Goal: Information Seeking & Learning: Find specific fact

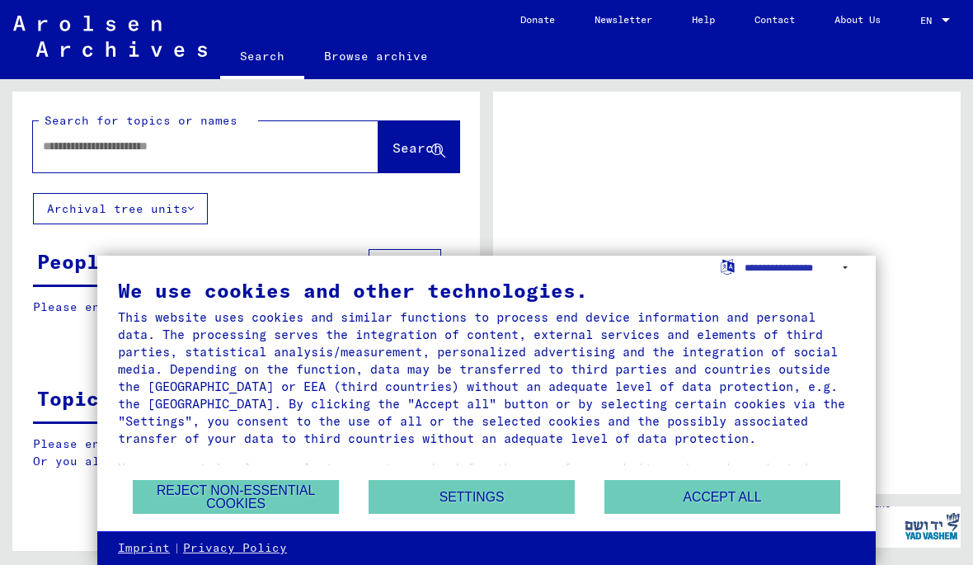
click at [757, 487] on button "Accept all" at bounding box center [723, 497] width 236 height 34
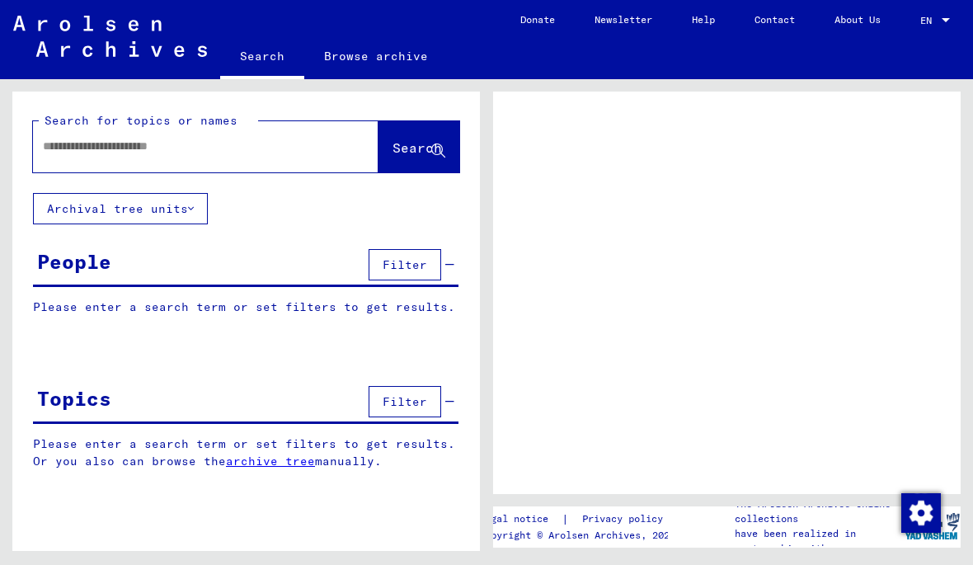
click at [246, 151] on input "text" at bounding box center [191, 146] width 296 height 17
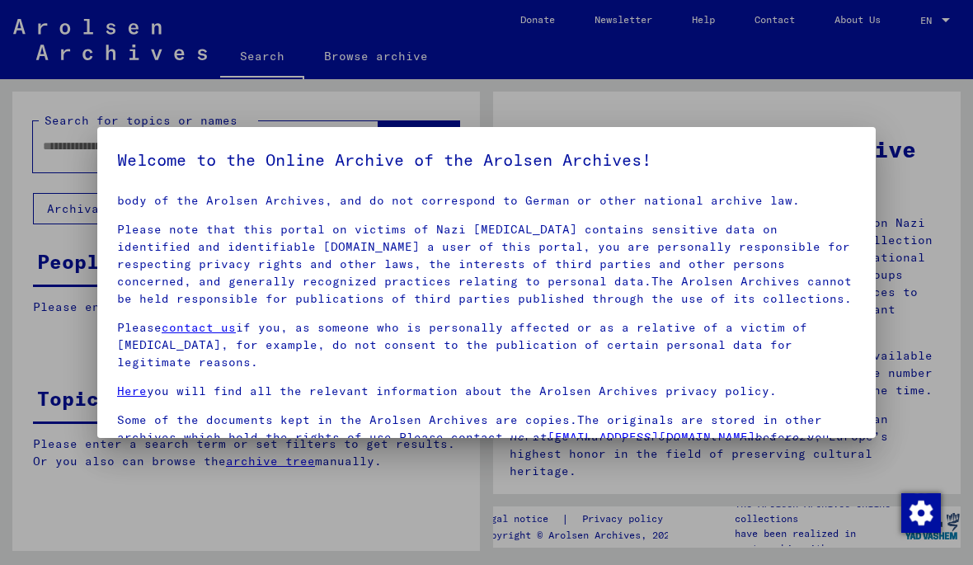
click at [813, 93] on div at bounding box center [486, 282] width 973 height 565
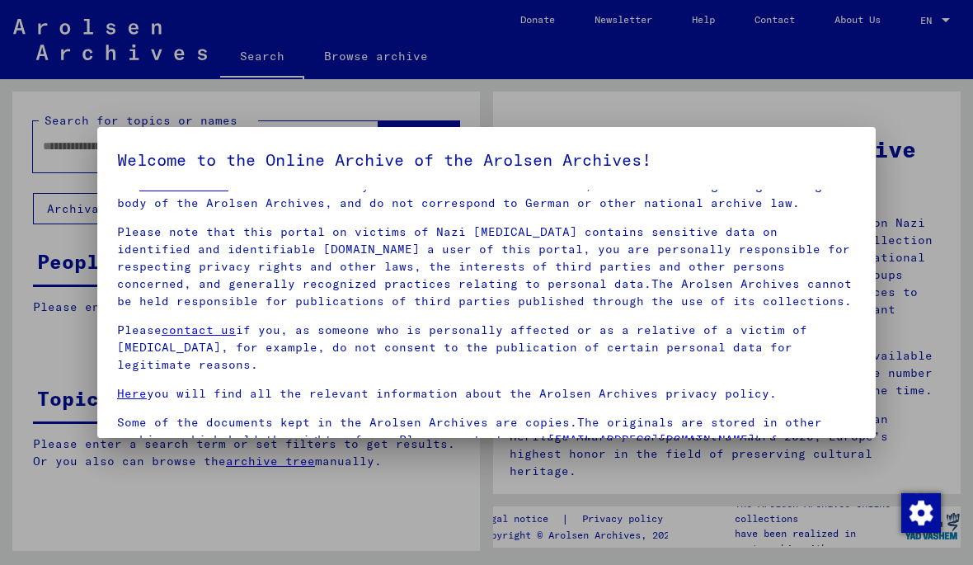
scroll to position [12, 0]
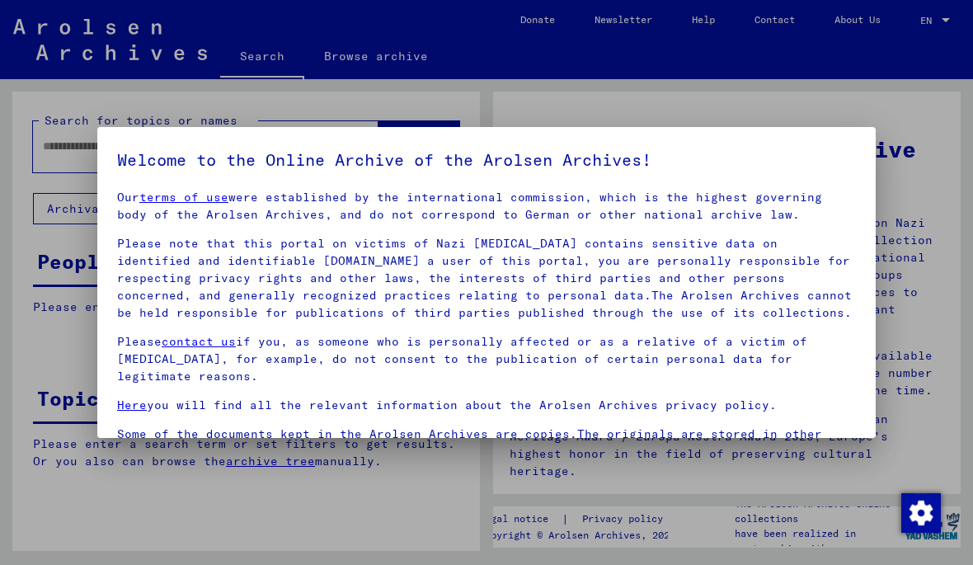
click at [788, 71] on div at bounding box center [486, 282] width 973 height 565
click at [817, 71] on div at bounding box center [486, 282] width 973 height 565
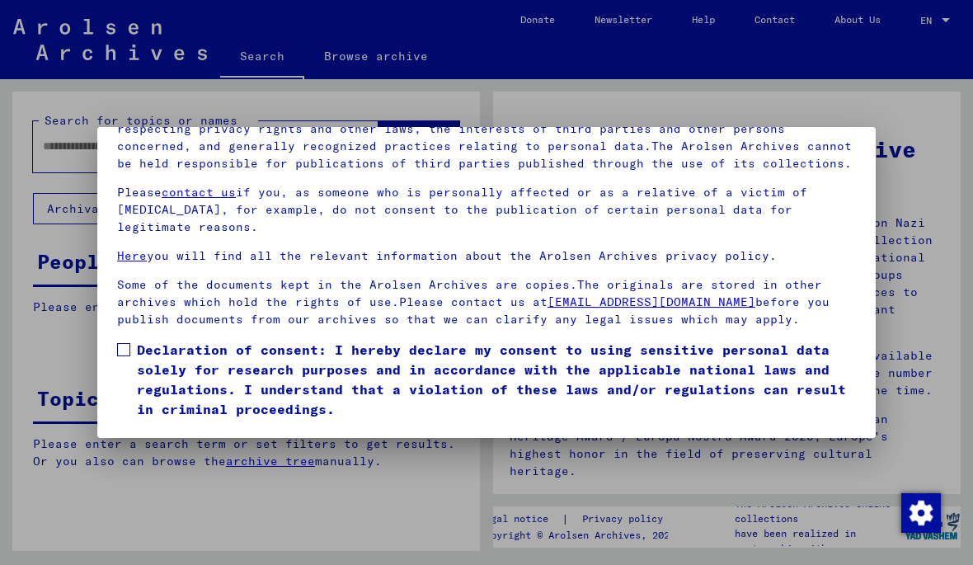
scroll to position [179, 0]
click at [155, 427] on button "I agree" at bounding box center [157, 442] width 80 height 31
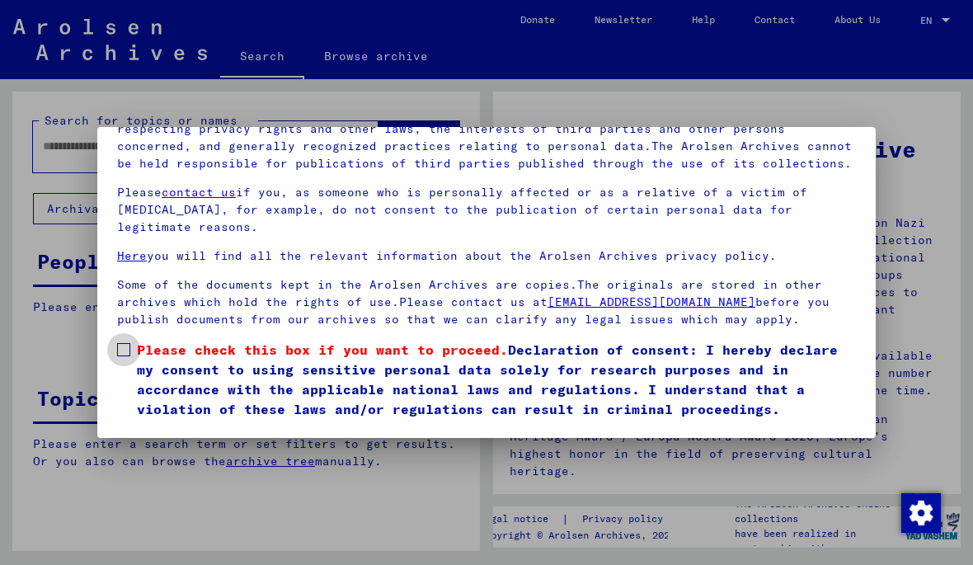
click at [125, 343] on span at bounding box center [123, 349] width 13 height 13
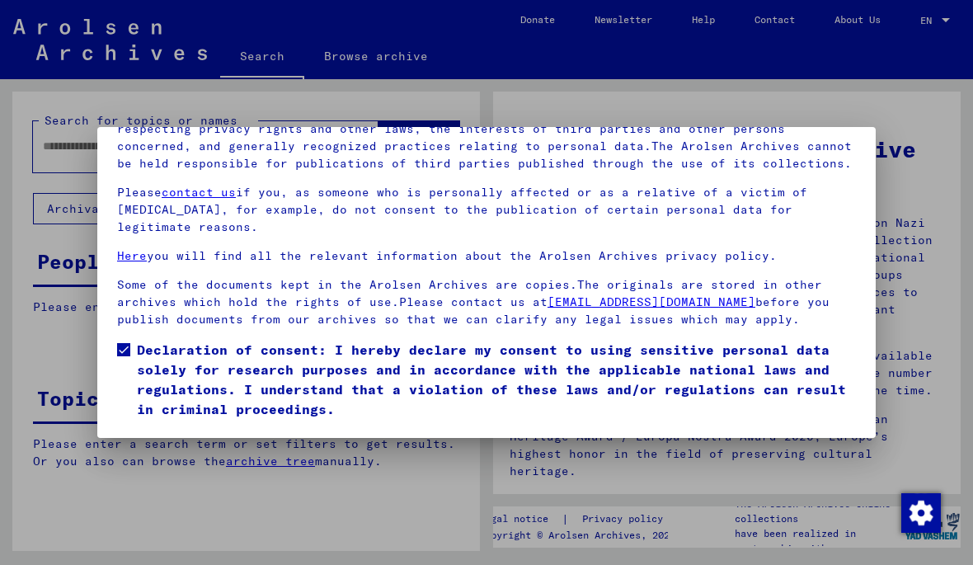
click at [134, 427] on button "I agree" at bounding box center [157, 442] width 80 height 31
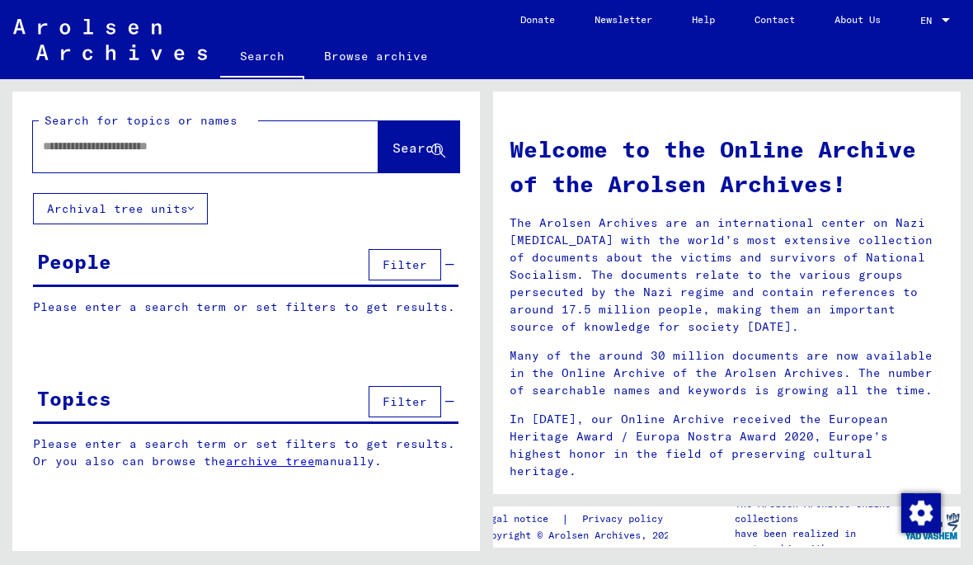
click at [74, 153] on input "text" at bounding box center [186, 146] width 286 height 17
type input "*********"
click at [420, 156] on span "Search" at bounding box center [417, 147] width 49 height 16
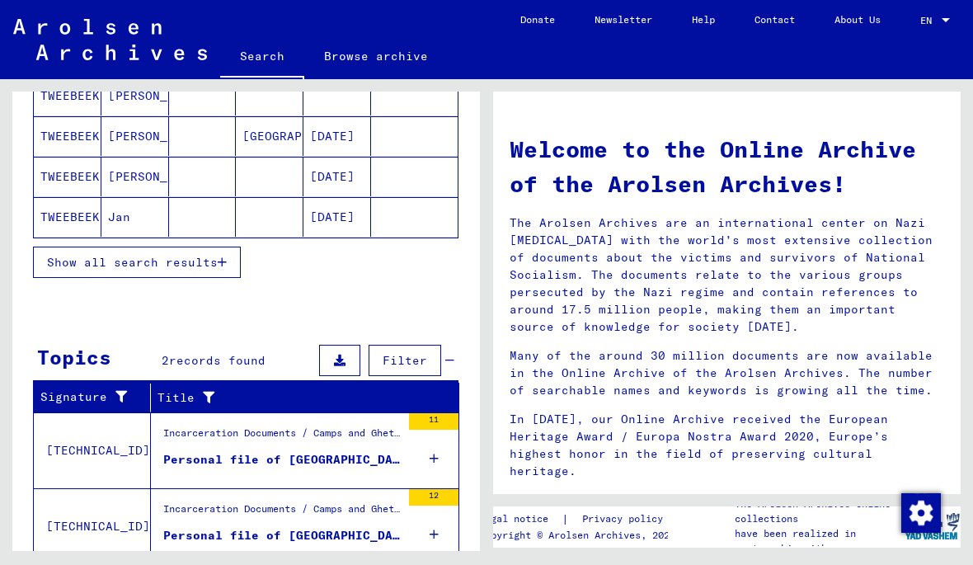
scroll to position [49, 0]
click at [313, 426] on div "Incarceration Documents / Camps and Ghettos / Concentration Camp Mittelbau ([PE…" at bounding box center [282, 437] width 238 height 23
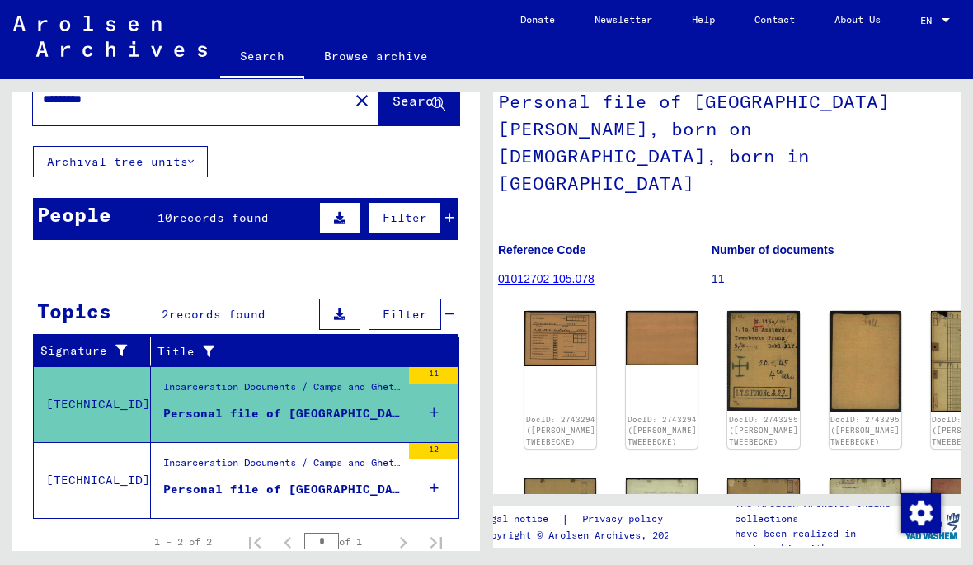
scroll to position [114, 13]
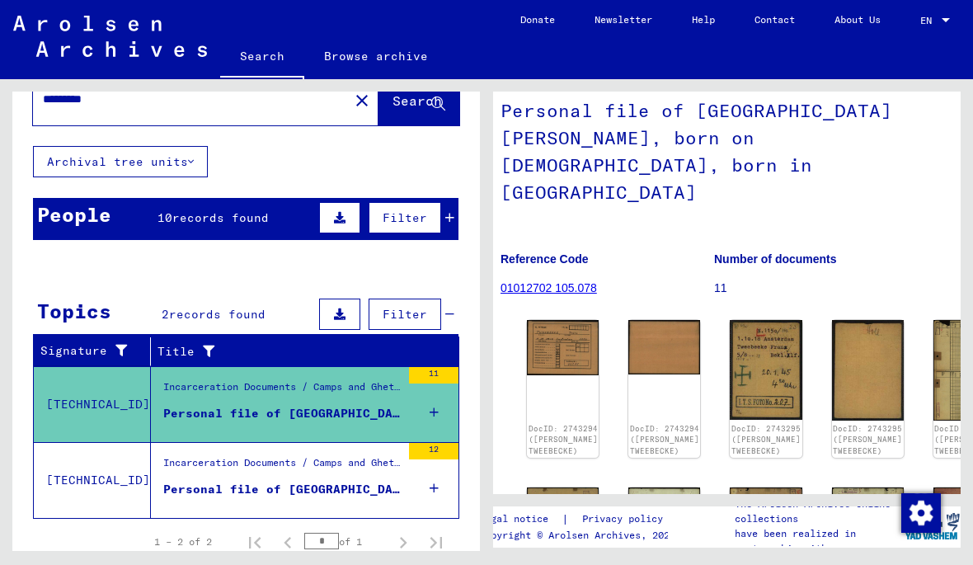
click at [284, 481] on div "Personal file of [GEOGRAPHIC_DATA][PERSON_NAME], born on [DEMOGRAPHIC_DATA]" at bounding box center [282, 489] width 238 height 17
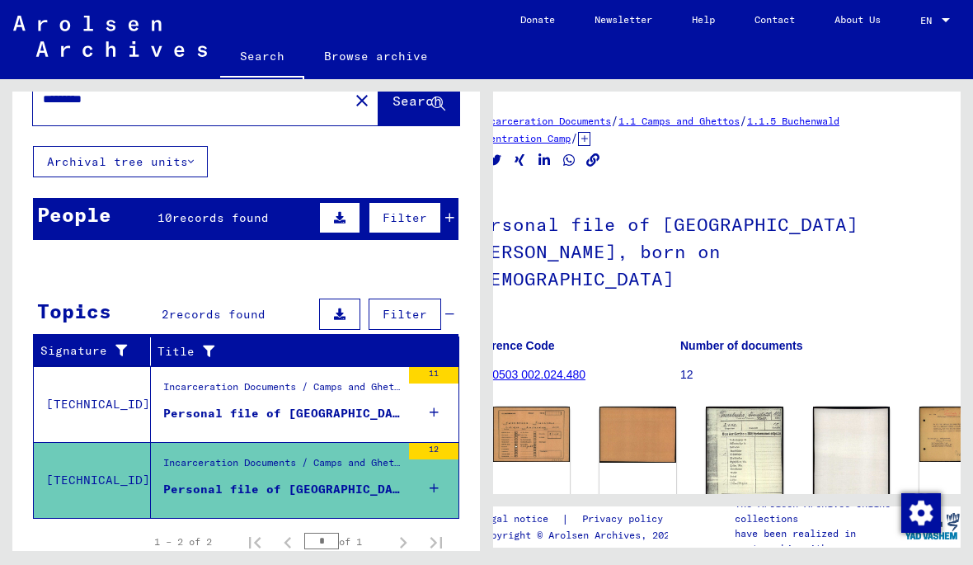
scroll to position [0, 47]
click at [311, 411] on mat-cell "[DATE]" at bounding box center [338, 431] width 68 height 40
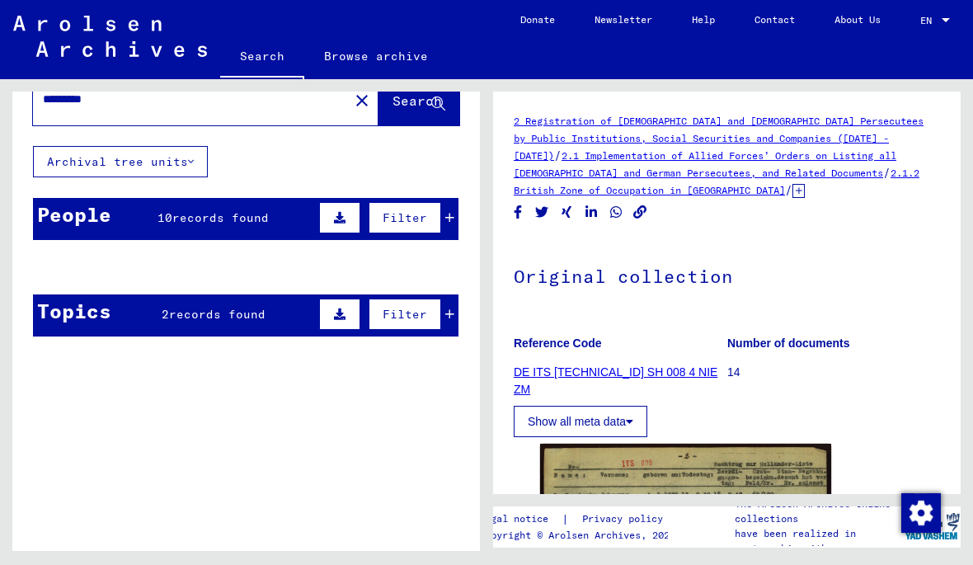
click at [287, 287] on mat-cell at bounding box center [270, 307] width 68 height 40
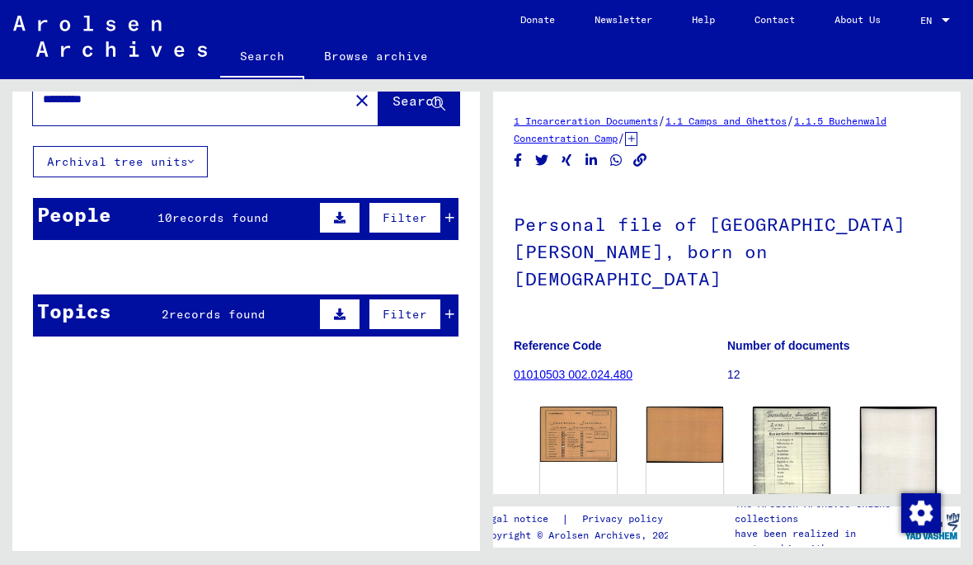
click at [274, 198] on div "People 10 records found Filter" at bounding box center [246, 219] width 426 height 42
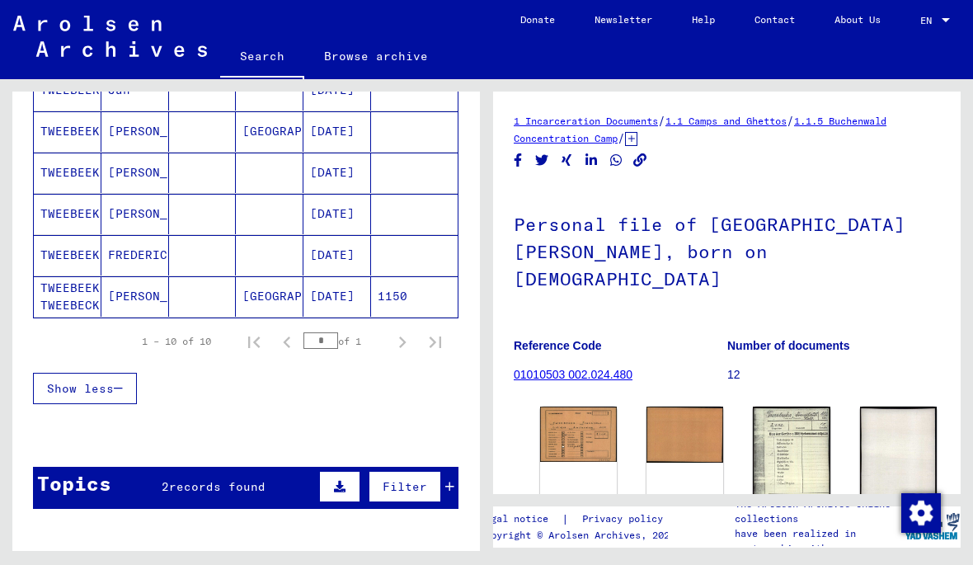
scroll to position [435, 0]
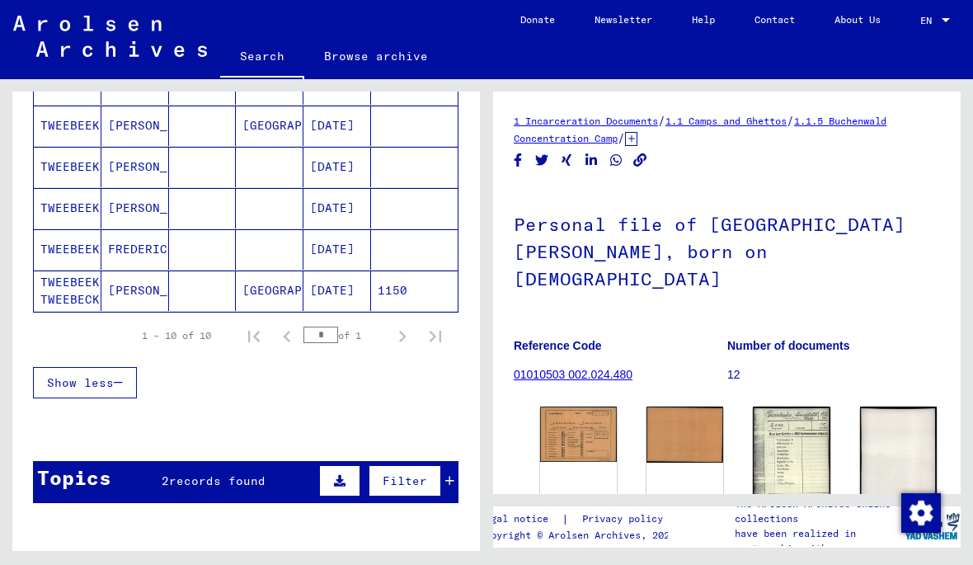
click at [122, 271] on mat-cell "[PERSON_NAME]" at bounding box center [135, 291] width 68 height 40
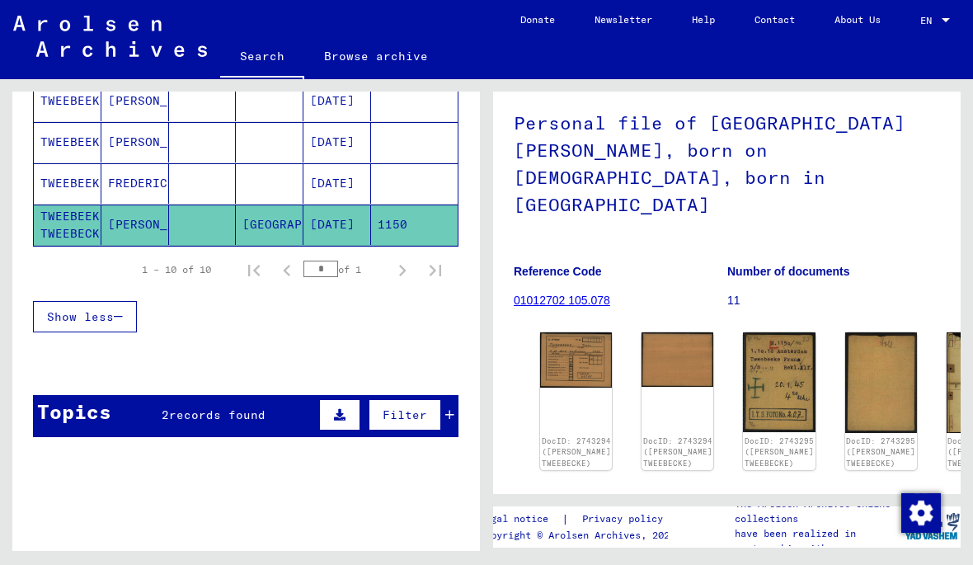
click at [253, 407] on span "records found" at bounding box center [217, 414] width 96 height 15
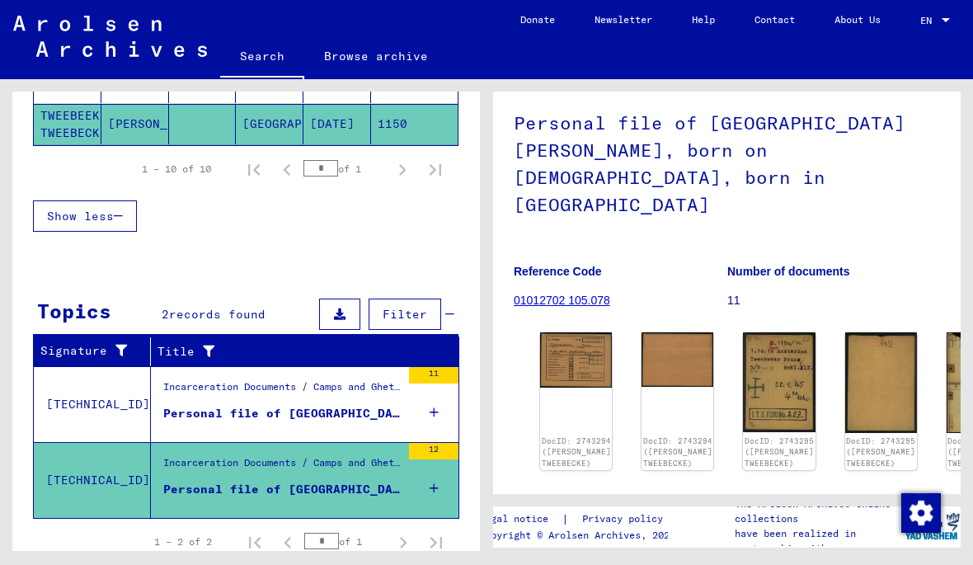
click at [348, 379] on div "Incarceration Documents / Camps and Ghettos / Concentration Camp Mittelbau ([PE…" at bounding box center [282, 390] width 238 height 23
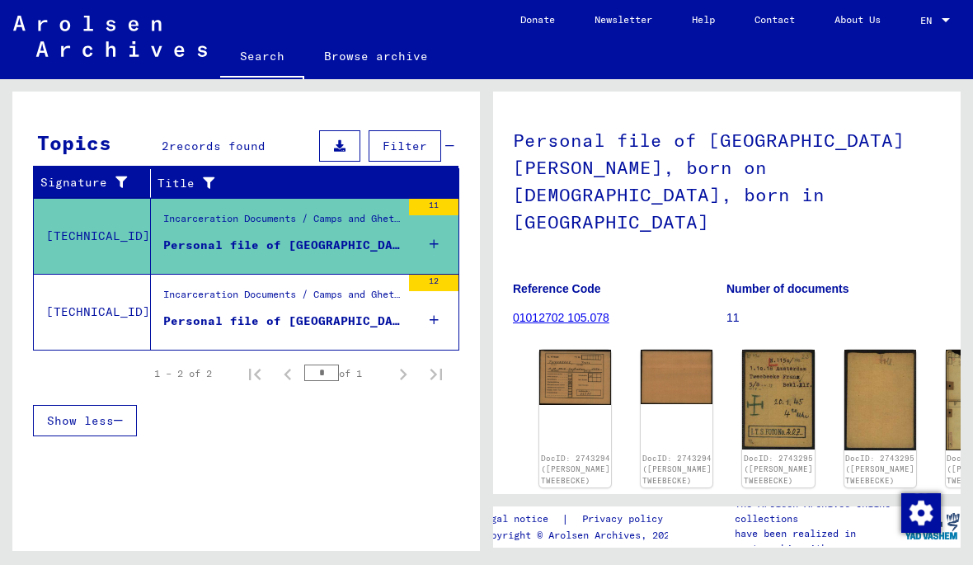
click at [556, 350] on img at bounding box center [575, 377] width 72 height 55
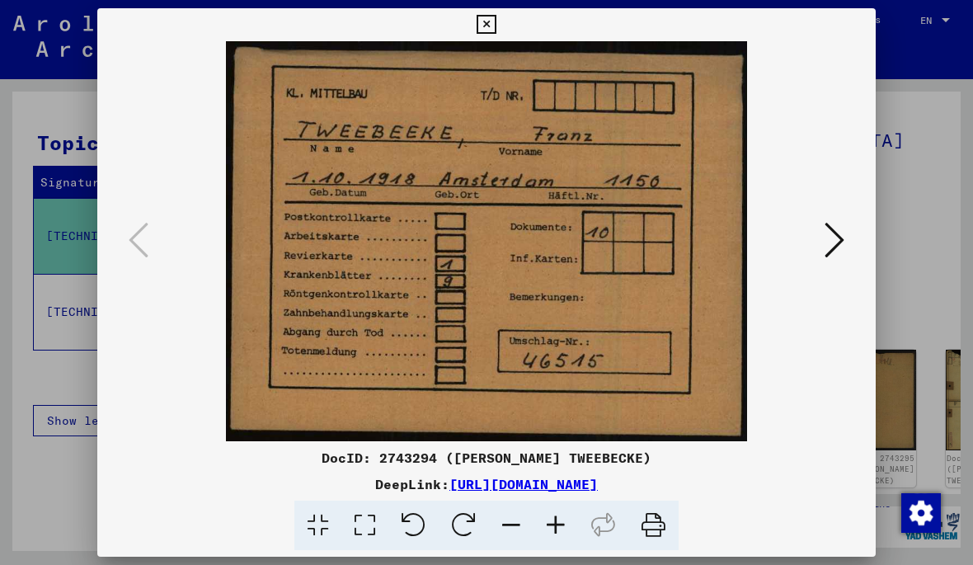
click at [900, 322] on div at bounding box center [486, 282] width 973 height 565
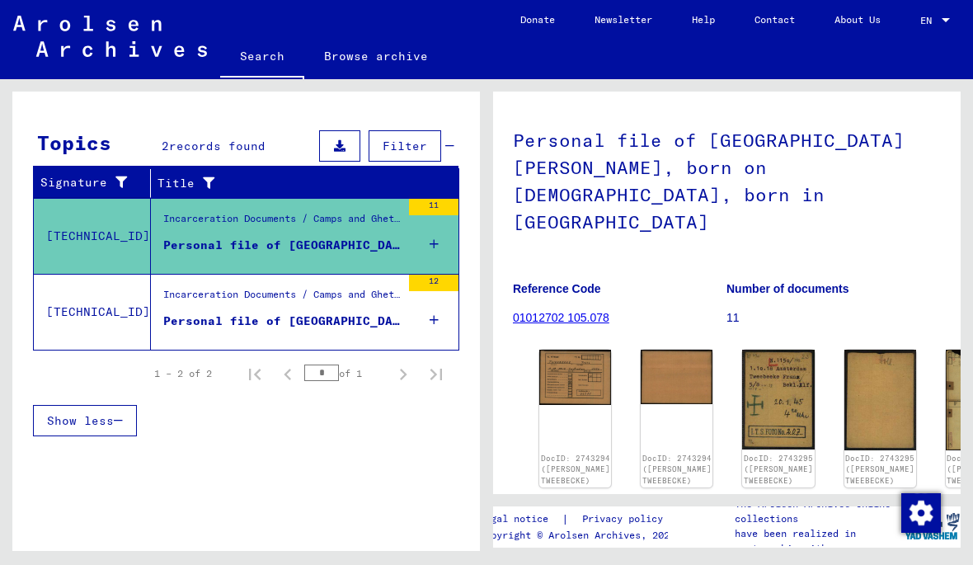
click at [661, 350] on div "DocID: 2743294 ([PERSON_NAME] TWEEBECKE)" at bounding box center [677, 419] width 72 height 138
click at [641, 350] on img at bounding box center [677, 377] width 72 height 54
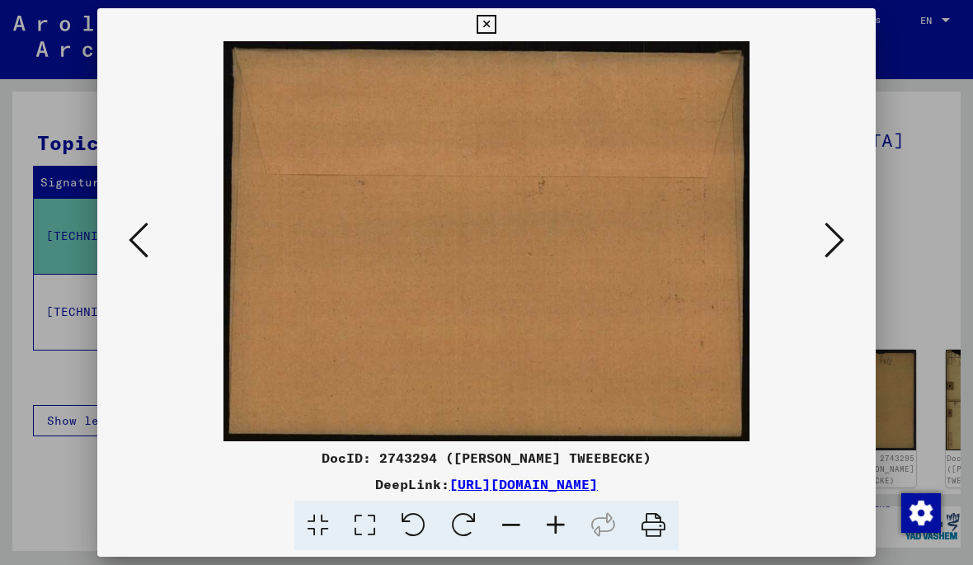
click at [827, 241] on icon at bounding box center [835, 240] width 20 height 40
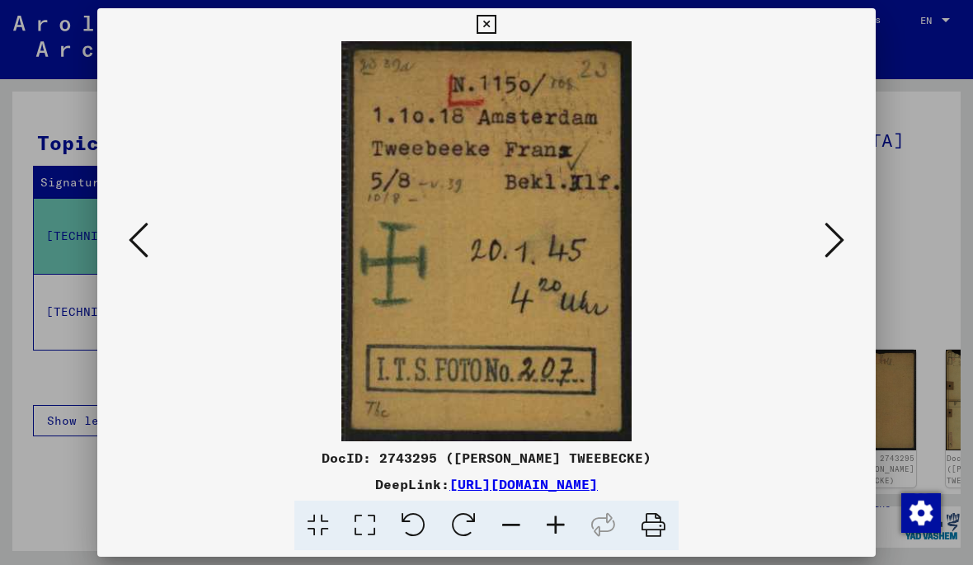
click at [839, 241] on icon at bounding box center [835, 240] width 20 height 40
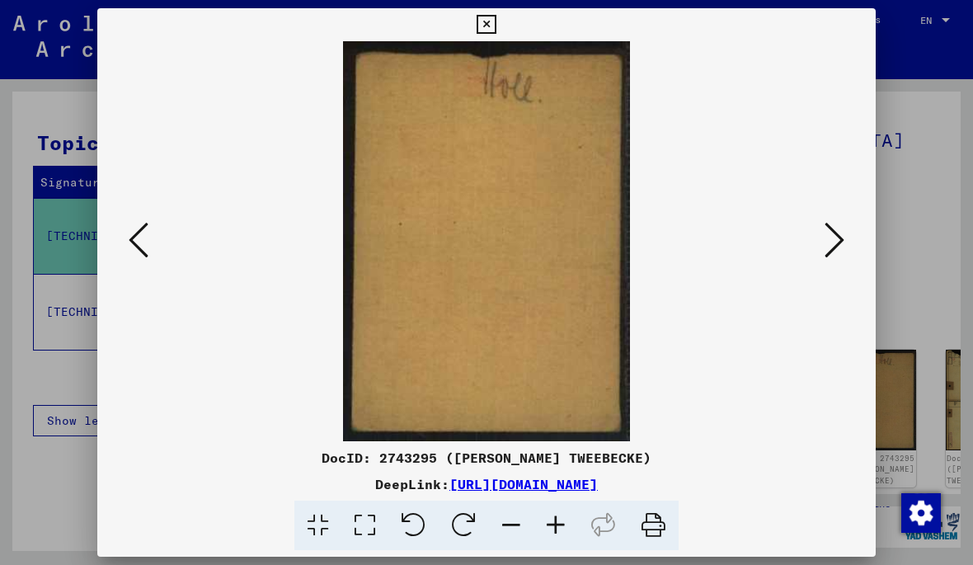
click at [837, 243] on icon at bounding box center [835, 240] width 20 height 40
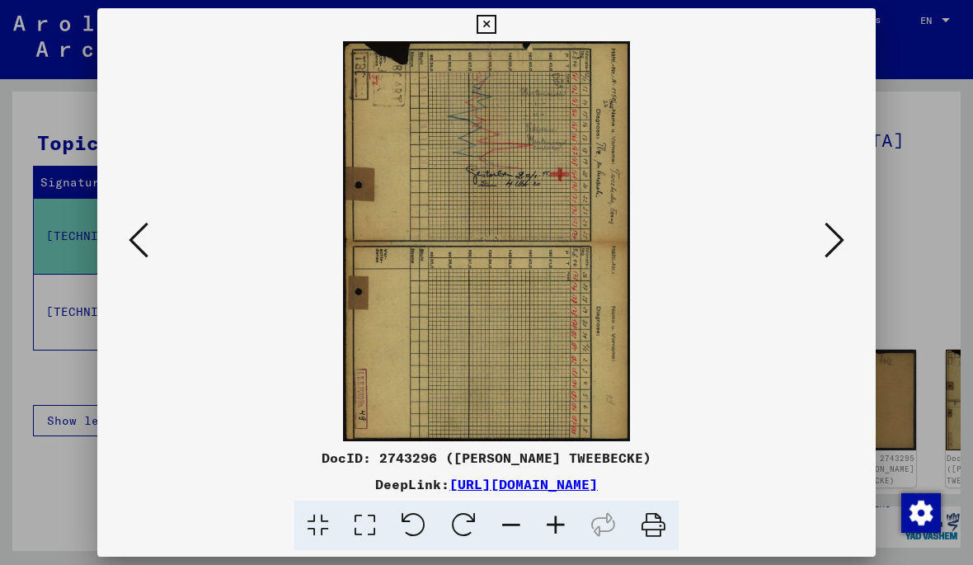
click at [837, 244] on icon at bounding box center [835, 240] width 20 height 40
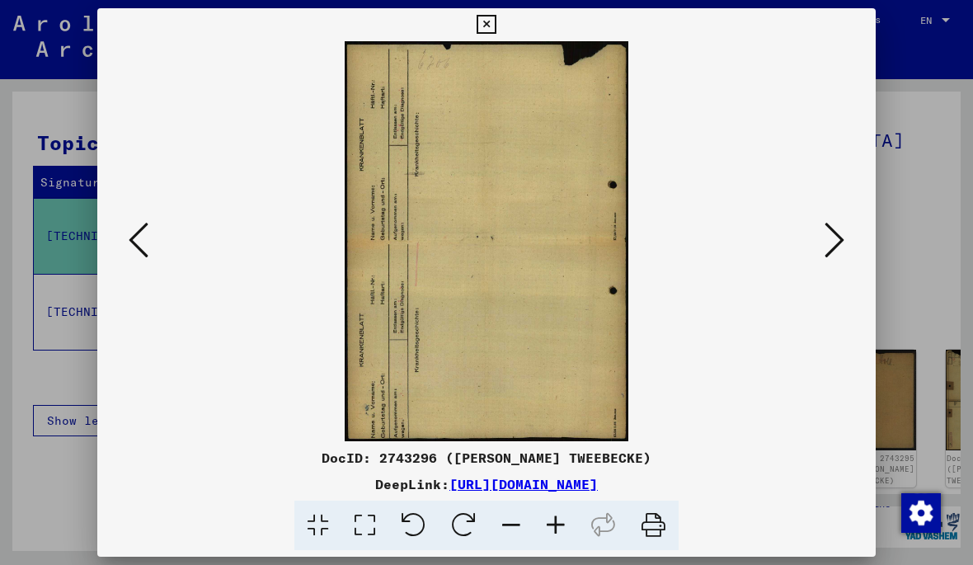
click at [839, 245] on icon at bounding box center [835, 240] width 20 height 40
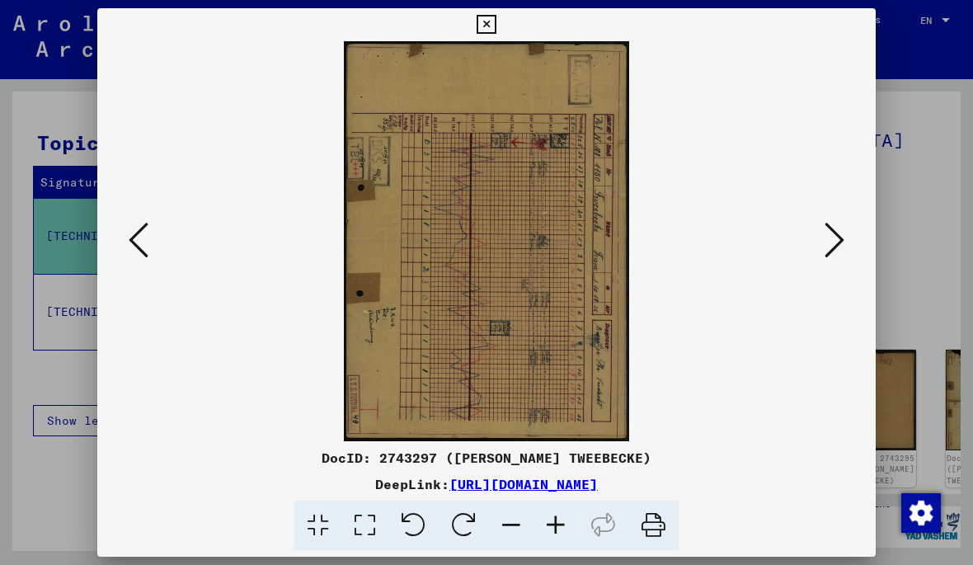
click at [840, 246] on icon at bounding box center [835, 240] width 20 height 40
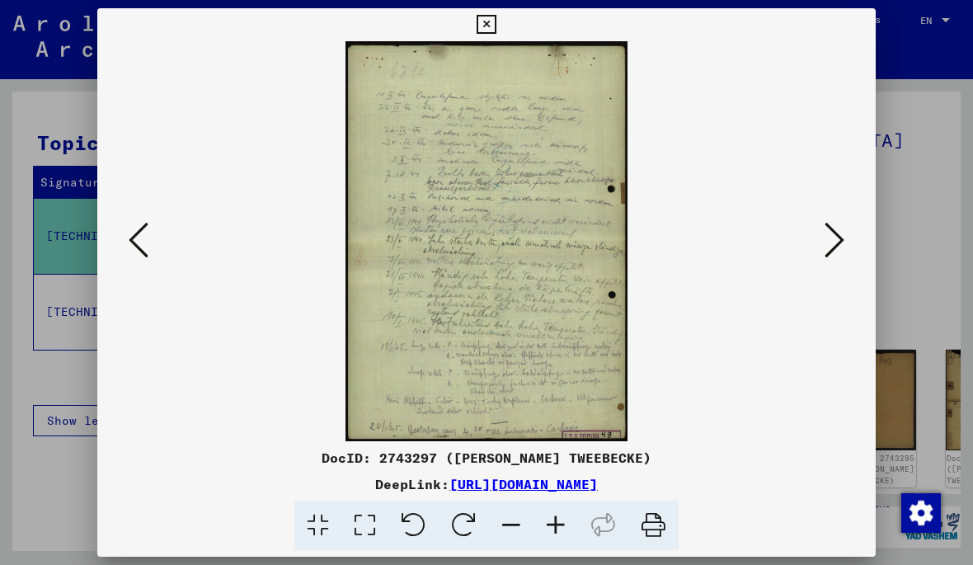
click at [837, 247] on icon at bounding box center [835, 240] width 20 height 40
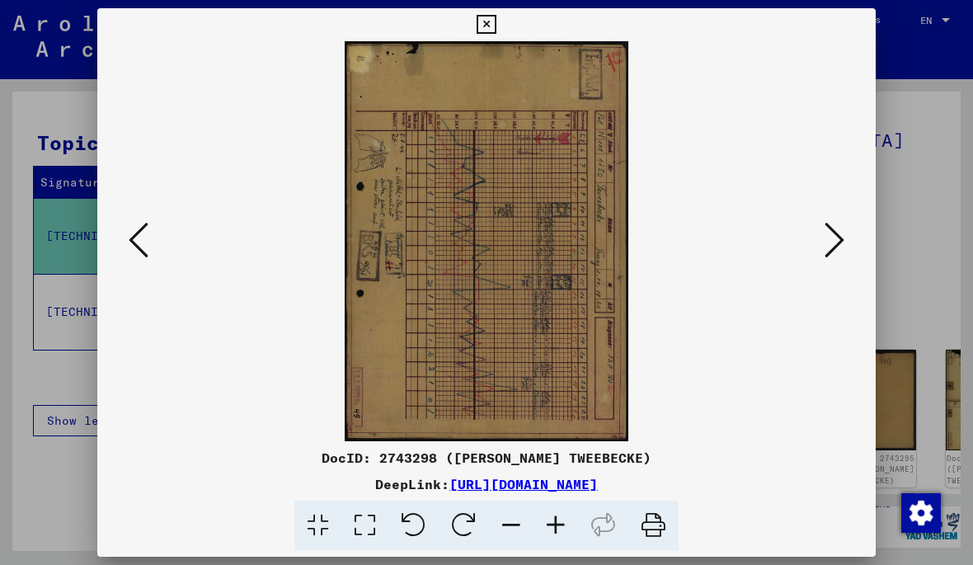
click at [836, 247] on icon at bounding box center [835, 240] width 20 height 40
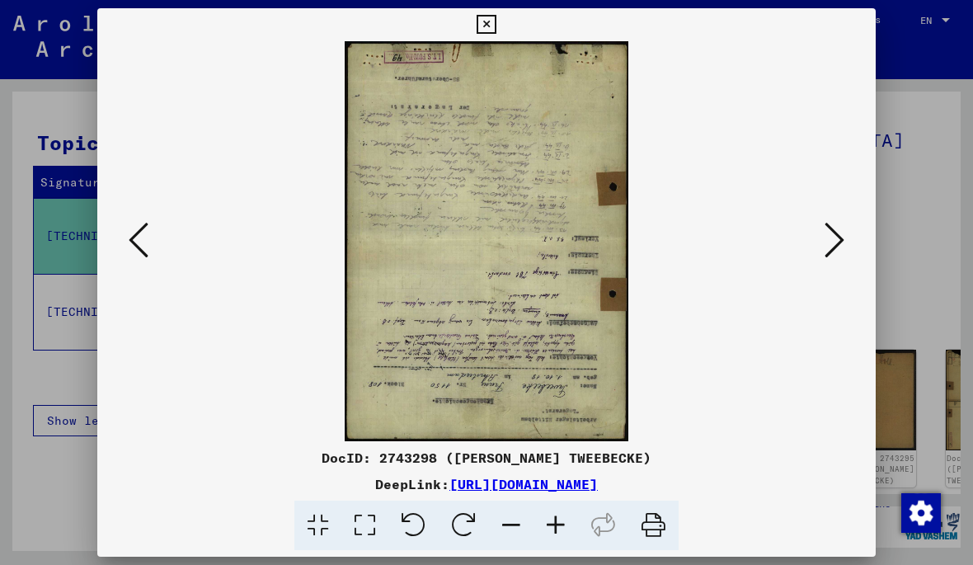
click at [833, 248] on icon at bounding box center [835, 240] width 20 height 40
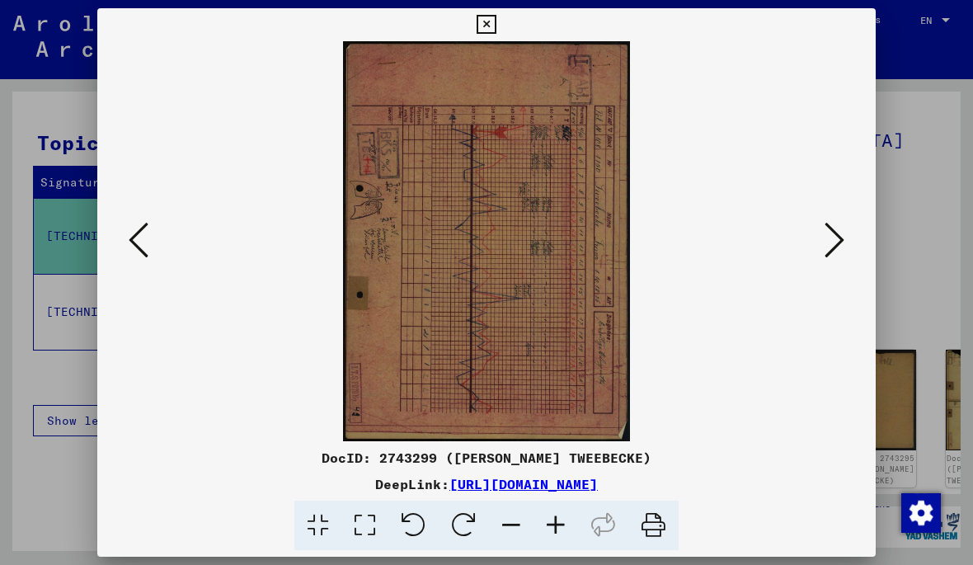
click at [832, 251] on icon at bounding box center [835, 240] width 20 height 40
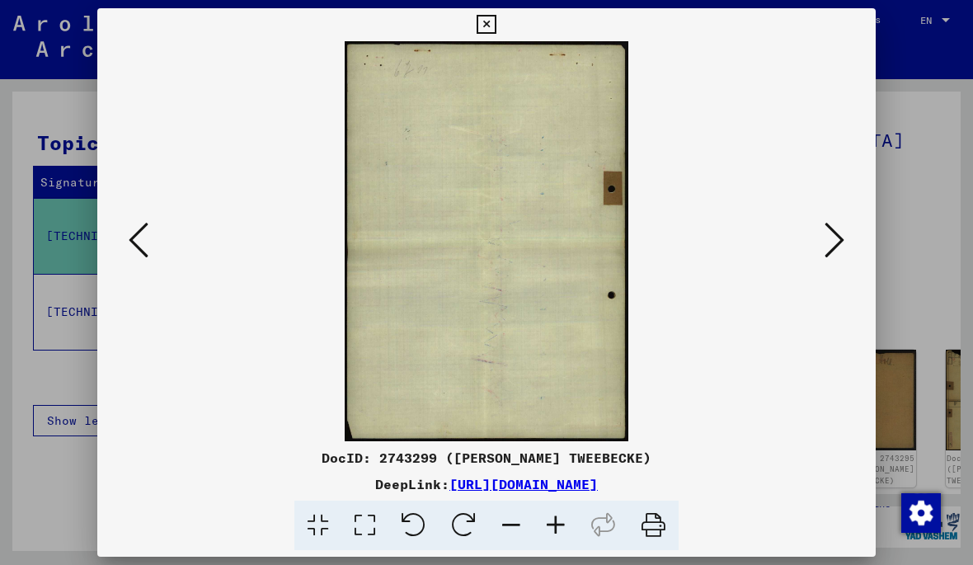
click at [838, 247] on icon at bounding box center [835, 240] width 20 height 40
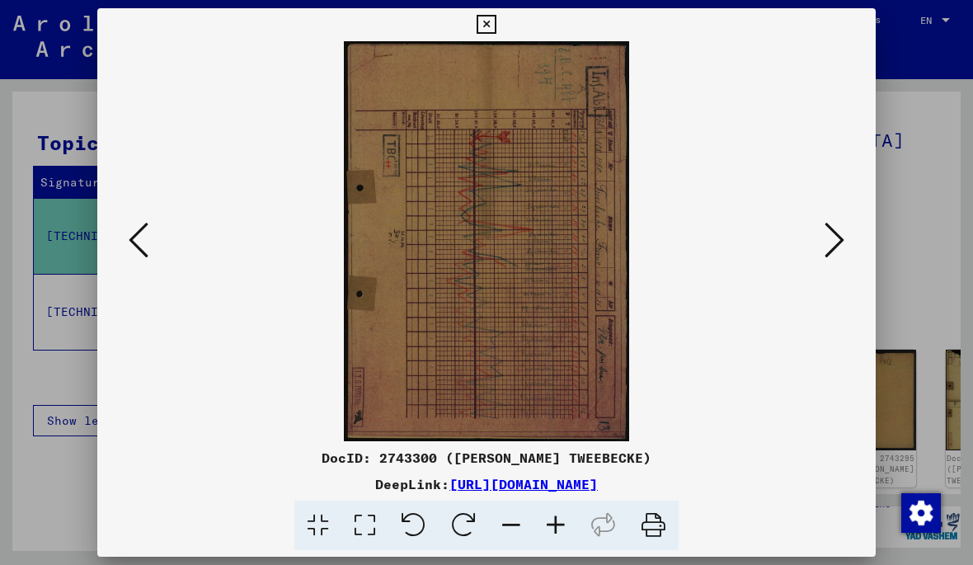
click at [840, 244] on icon at bounding box center [835, 240] width 20 height 40
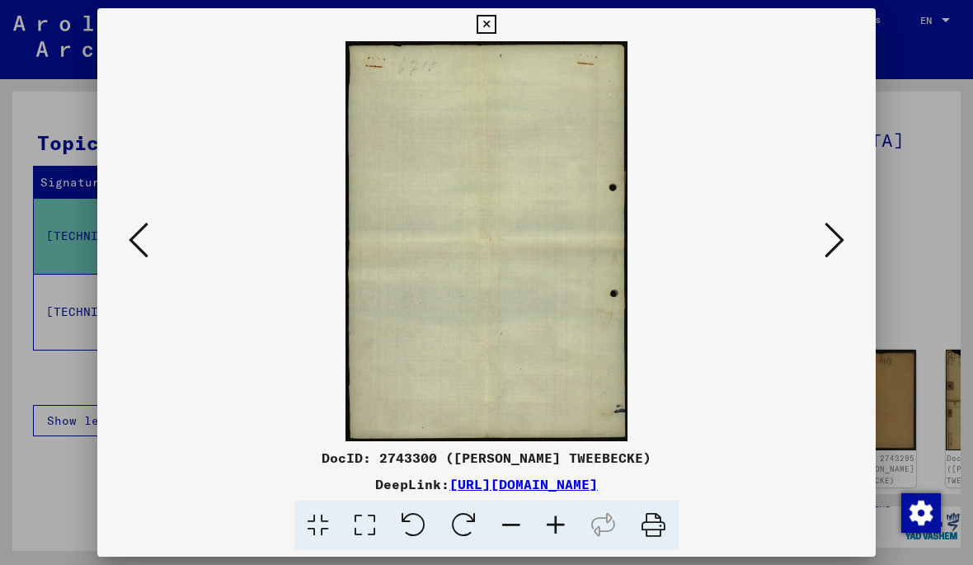
click at [841, 244] on icon at bounding box center [835, 240] width 20 height 40
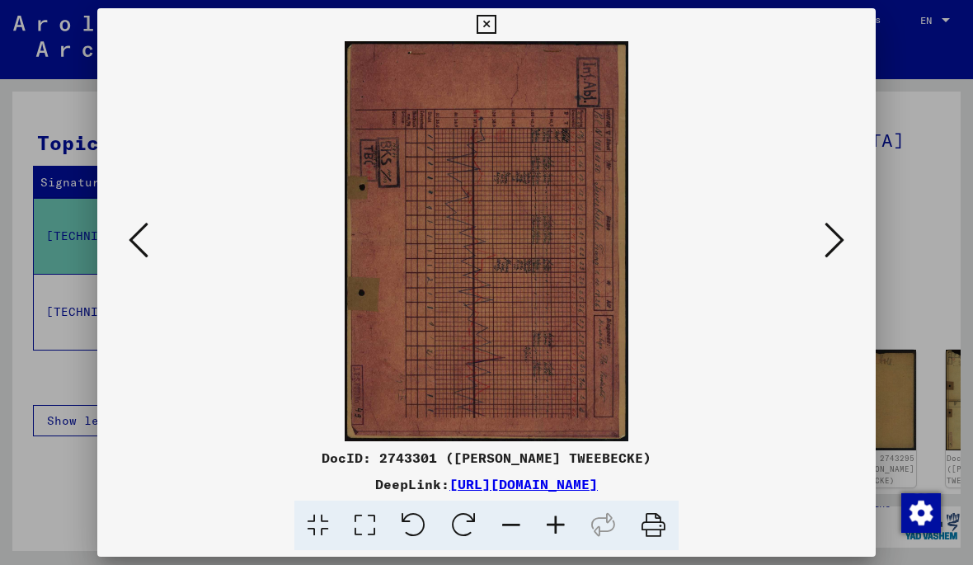
click at [841, 243] on icon at bounding box center [835, 240] width 20 height 40
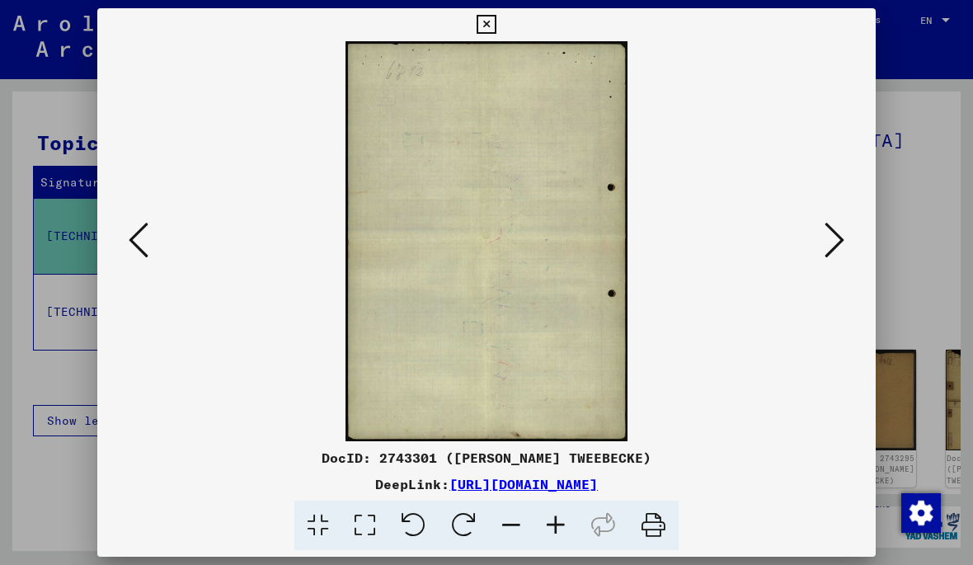
click at [836, 247] on icon at bounding box center [835, 240] width 20 height 40
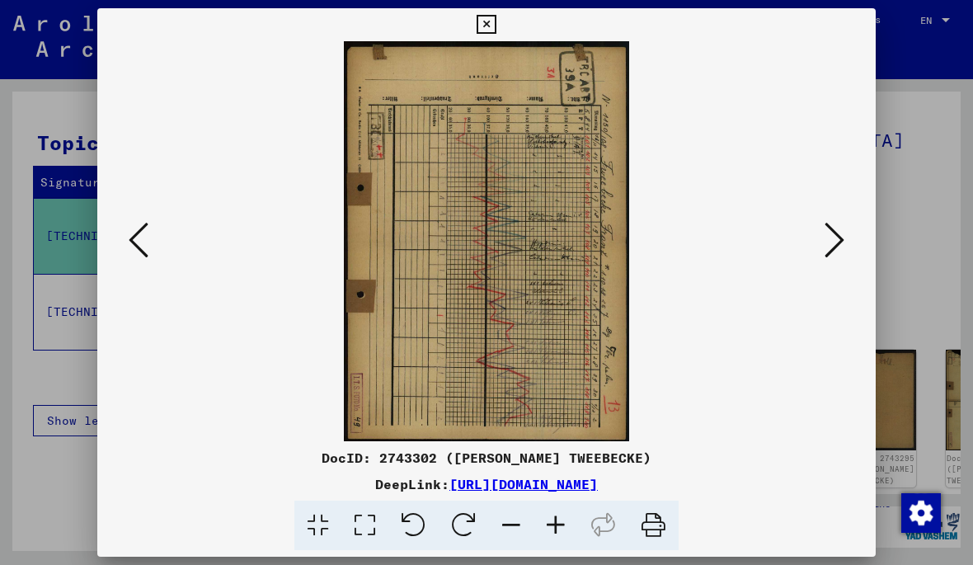
click at [841, 245] on icon at bounding box center [835, 240] width 20 height 40
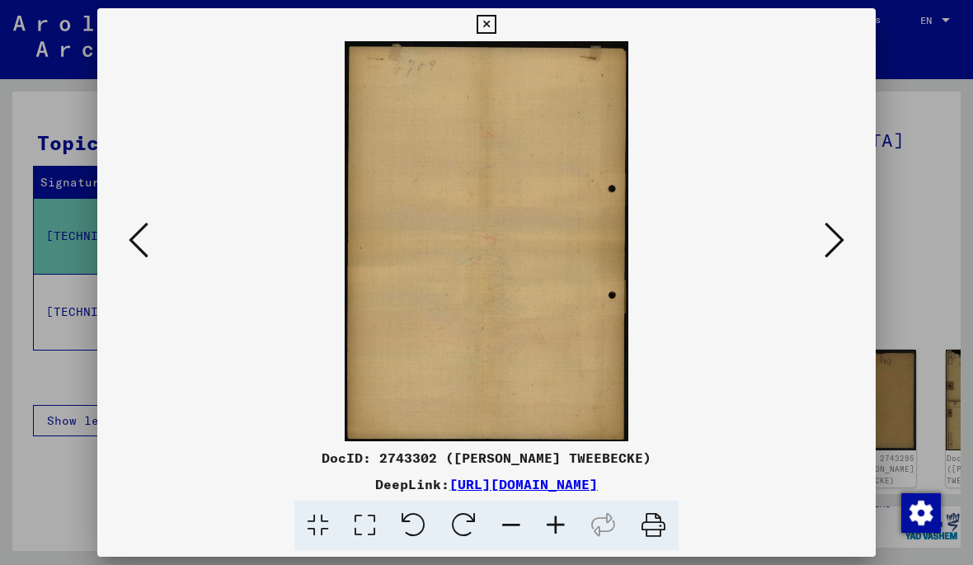
click at [836, 247] on icon at bounding box center [835, 240] width 20 height 40
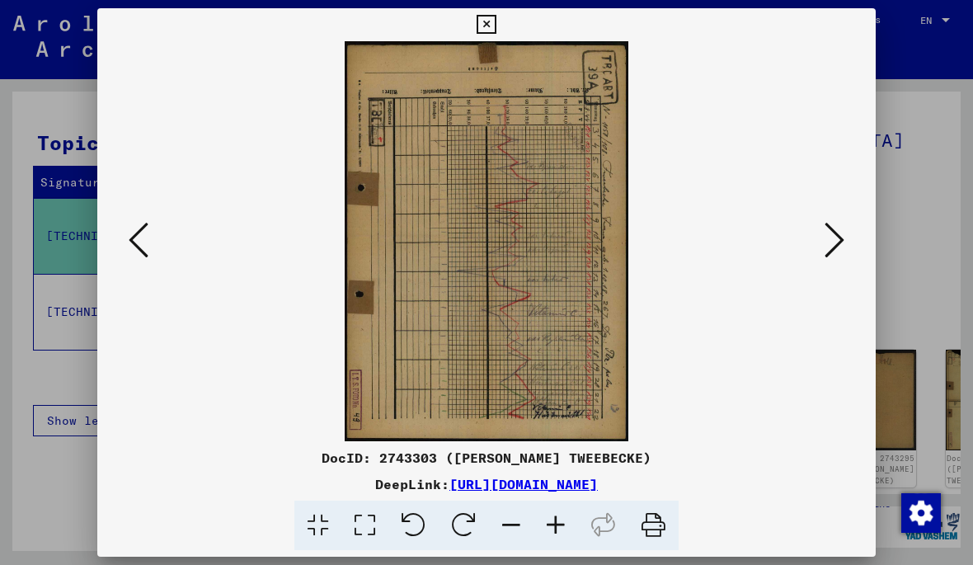
click at [835, 247] on icon at bounding box center [835, 240] width 20 height 40
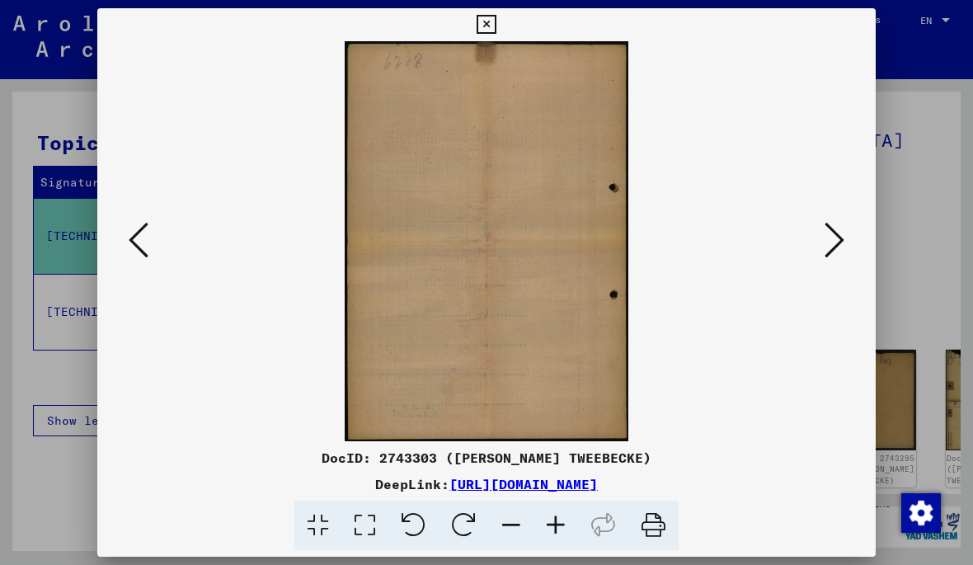
click at [835, 248] on icon at bounding box center [835, 240] width 20 height 40
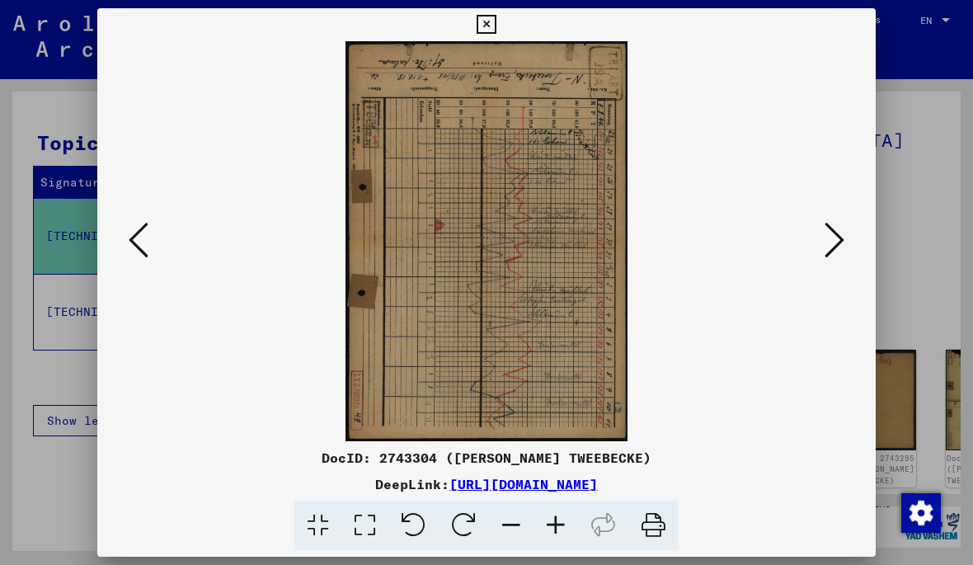
click at [832, 248] on icon at bounding box center [835, 240] width 20 height 40
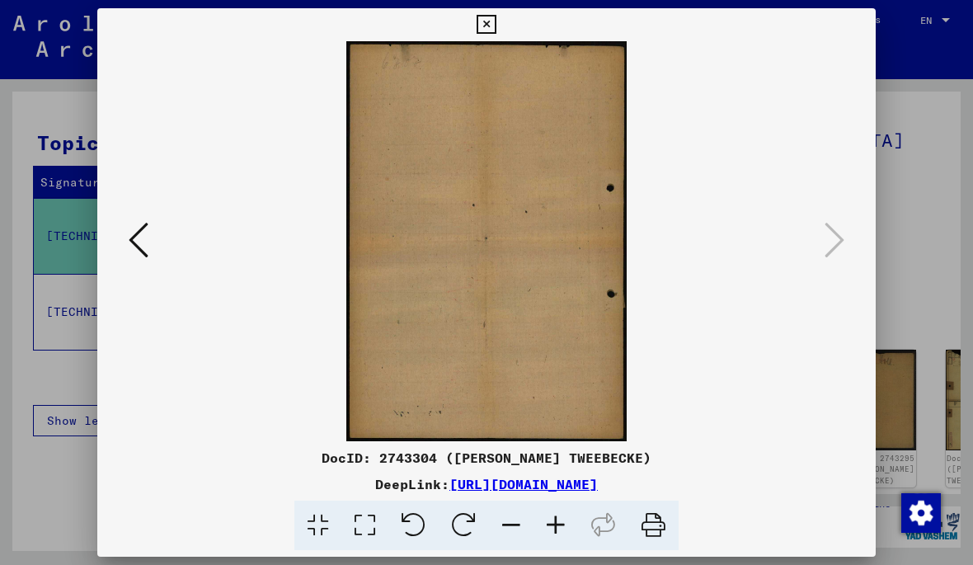
click at [912, 219] on div at bounding box center [486, 282] width 973 height 565
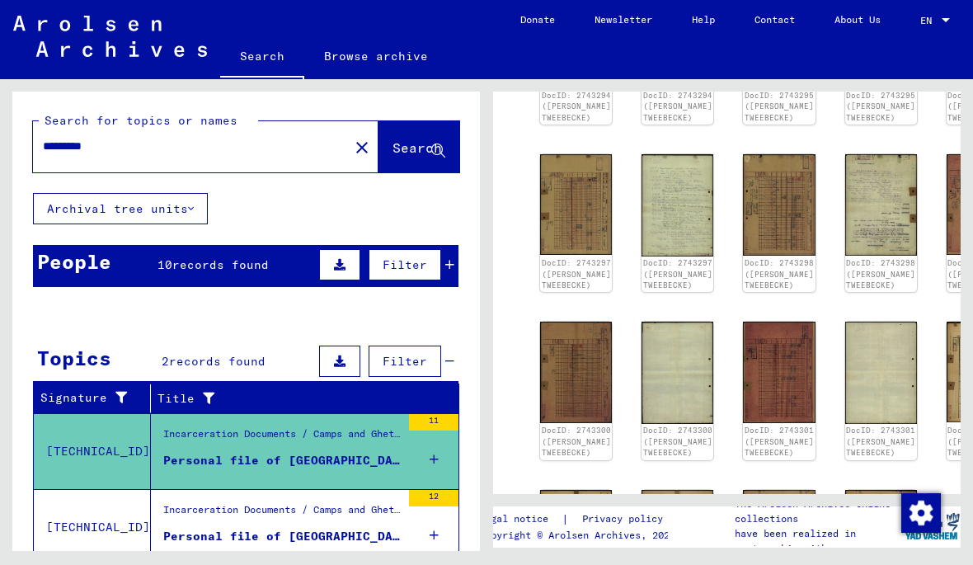
scroll to position [446, 0]
click at [543, 491] on img at bounding box center [576, 541] width 72 height 101
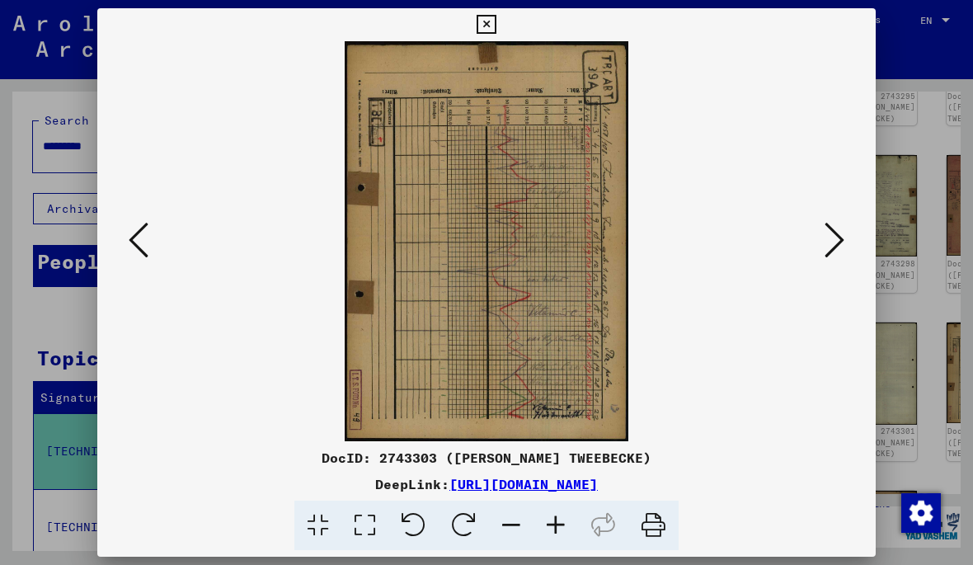
click at [511, 302] on img at bounding box center [486, 241] width 666 height 400
